Goal: Information Seeking & Learning: Learn about a topic

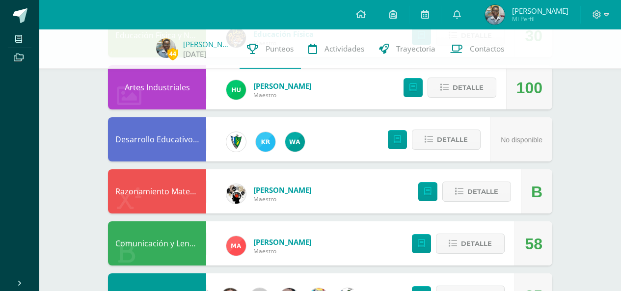
scroll to position [400, 0]
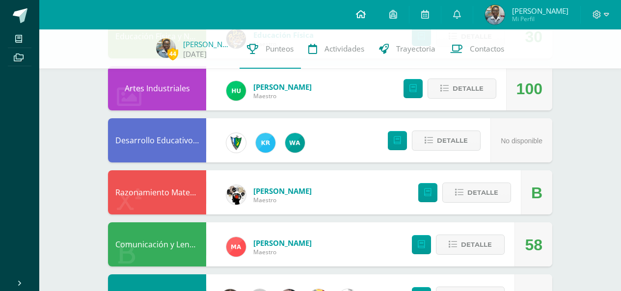
click at [377, 9] on link at bounding box center [360, 14] width 33 height 29
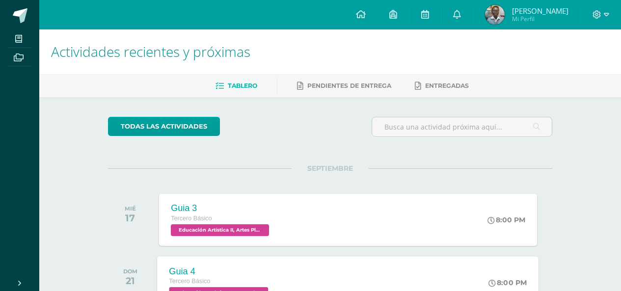
click at [305, 287] on div "Guia 4 Tercero Básico Educación Artística II, Artes Plásticas 'D' 8:00 PM Guia …" at bounding box center [347, 282] width 381 height 52
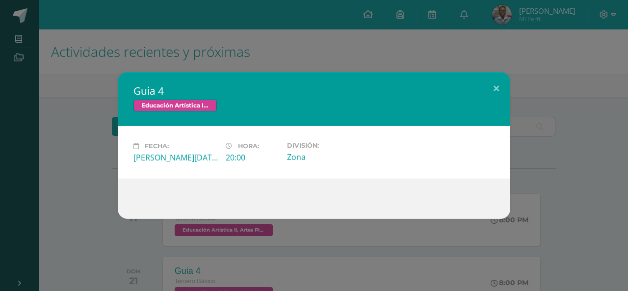
click at [544, 98] on div "Guia 4 Educación Artística II, Artes Plásticas Fecha: Domingo 21 de Septiembre …" at bounding box center [314, 145] width 620 height 147
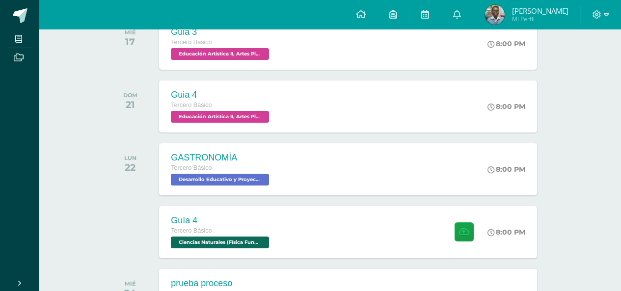
scroll to position [177, 0]
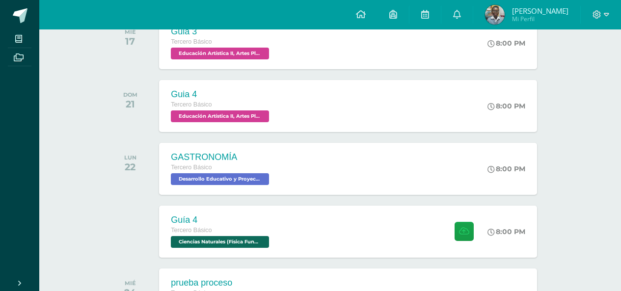
click at [224, 153] on div "GASTRONOMÍA" at bounding box center [221, 157] width 101 height 10
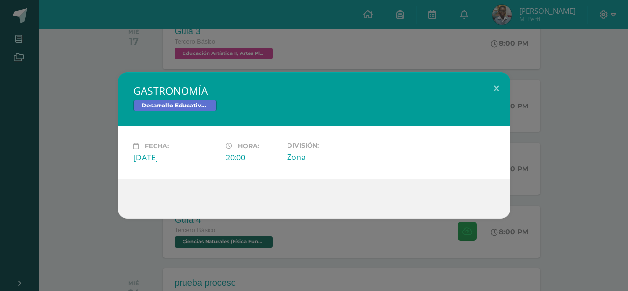
click at [235, 236] on div "GASTRONOMÍA Desarrollo Educativo y Proyecto de Vida Fecha: Lunes 22 de Septiemb…" at bounding box center [314, 145] width 628 height 291
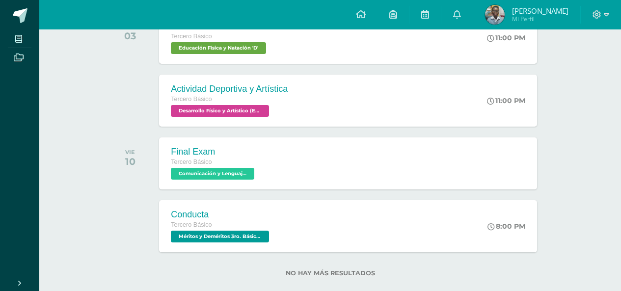
scroll to position [804, 0]
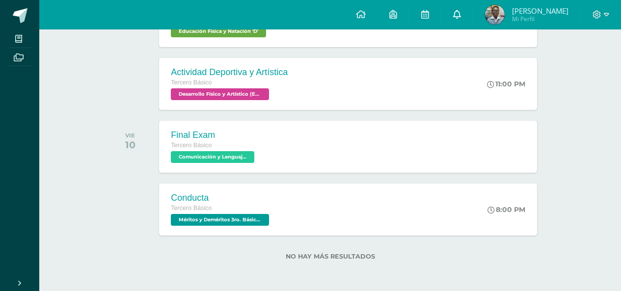
click at [471, 9] on link at bounding box center [456, 14] width 31 height 29
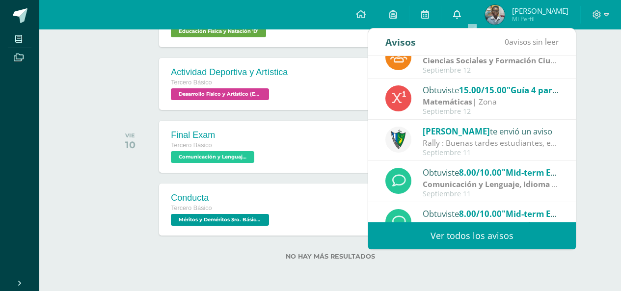
scroll to position [65, 0]
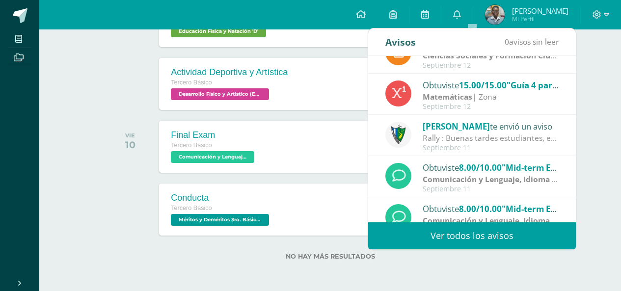
click at [502, 142] on div "Rally : Buenas tardes estudiantes, es un gusto saludarlos. Por este medio se in…" at bounding box center [490, 137] width 136 height 11
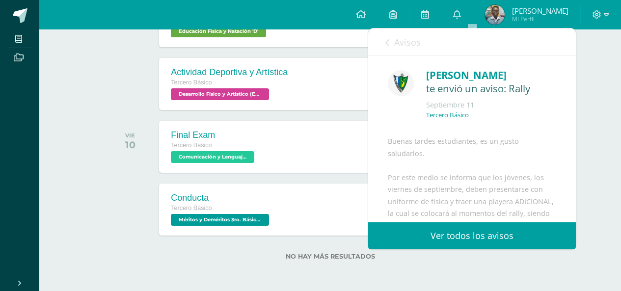
click at [412, 53] on link "Avisos" at bounding box center [402, 42] width 35 height 28
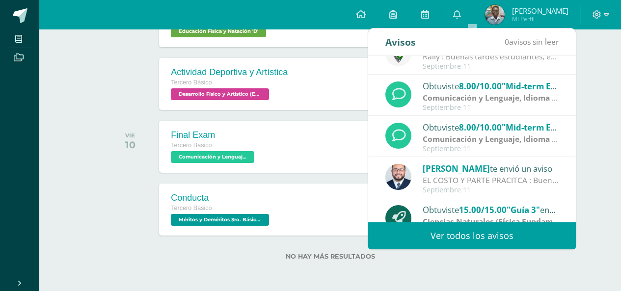
scroll to position [163, 0]
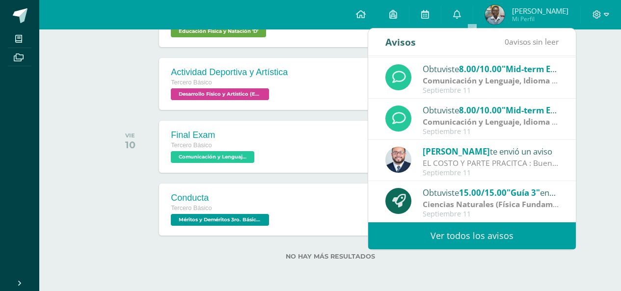
click at [475, 168] on div "EL COSTO Y PARTE PRACITCA : Buenos días Jovenes, un gusto saludarlos. Les adjun…" at bounding box center [490, 162] width 136 height 11
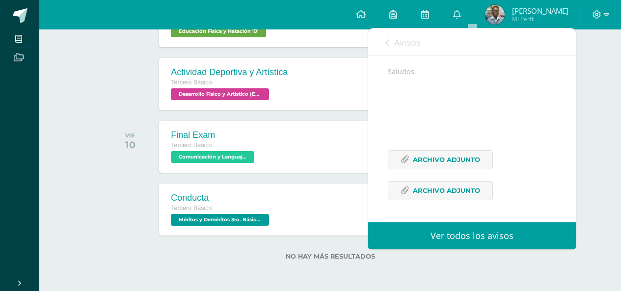
scroll to position [197, 0]
click at [449, 158] on span "Archivo Adjunto" at bounding box center [446, 160] width 67 height 18
click at [444, 199] on span "Archivo Adjunto" at bounding box center [446, 191] width 67 height 18
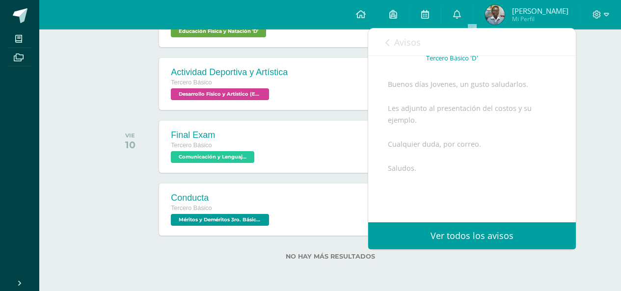
scroll to position [90, 0]
